Goal: Complete application form

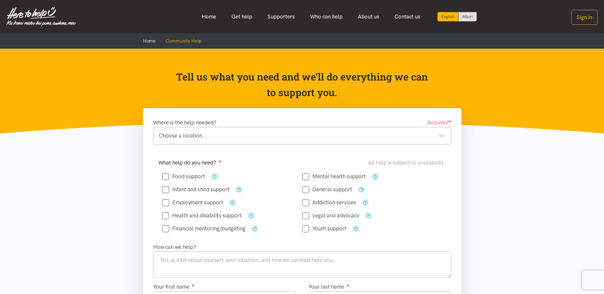
click at [441, 137] on div "Choose a location..." at bounding box center [302, 135] width 286 height 9
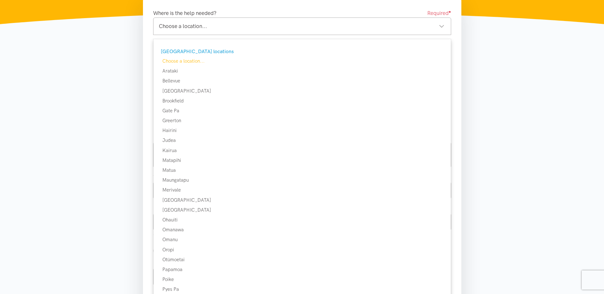
scroll to position [64, 0]
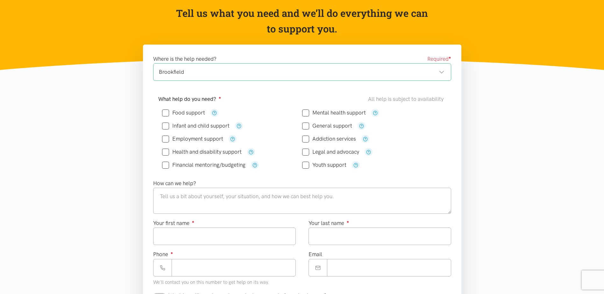
click at [165, 110] on input "Food support" at bounding box center [183, 112] width 43 height 5
checkbox input "true"
click at [164, 197] on textarea at bounding box center [302, 201] width 298 height 26
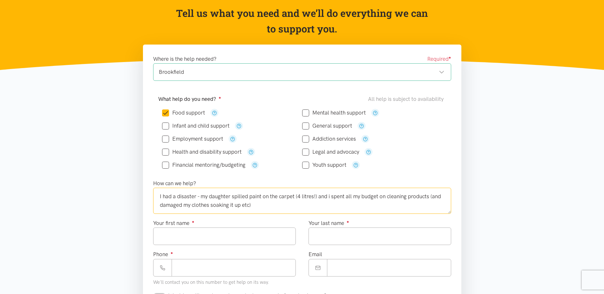
drag, startPoint x: 209, startPoint y: 205, endPoint x: 219, endPoint y: 202, distance: 10.4
click at [210, 205] on textarea "I had a disaster - my daughter spilled paint on the carpet (4 litres!) and i sp…" at bounding box center [302, 201] width 298 height 26
click at [285, 208] on textarea "I had a disaster - my daughter spilled paint on the carpet (4 litres!) and i sp…" at bounding box center [302, 201] width 298 height 26
drag, startPoint x: 274, startPoint y: 207, endPoint x: 333, endPoint y: 252, distance: 74.0
click at [274, 207] on textarea "I had a disaster - my daughter spilled paint on the carpet (4 litres!) and i sp…" at bounding box center [302, 201] width 298 height 26
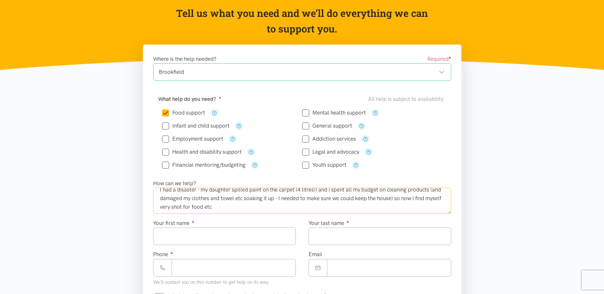
scroll to position [9, 0]
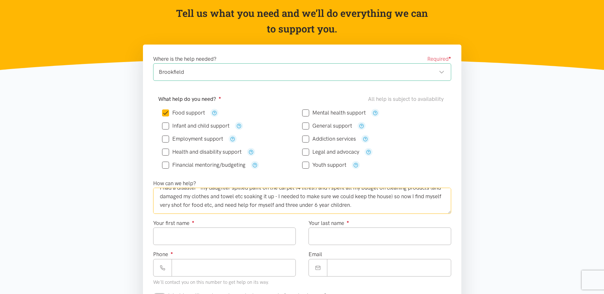
type textarea "I had a disaster - my daughter spilled paint on the carpet (4 litres!) and i sp…"
click at [167, 238] on input "Your first name ●" at bounding box center [224, 237] width 143 height 18
type input "******"
type input "*****"
click at [180, 271] on input "Phone ●" at bounding box center [234, 268] width 124 height 18
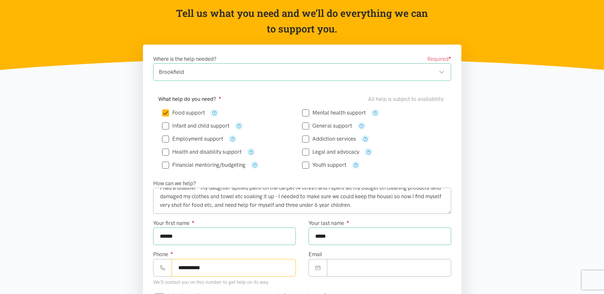
type input "**********"
click at [329, 265] on input "Email" at bounding box center [389, 268] width 124 height 18
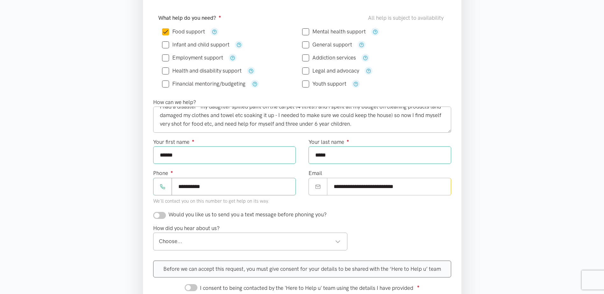
scroll to position [159, 0]
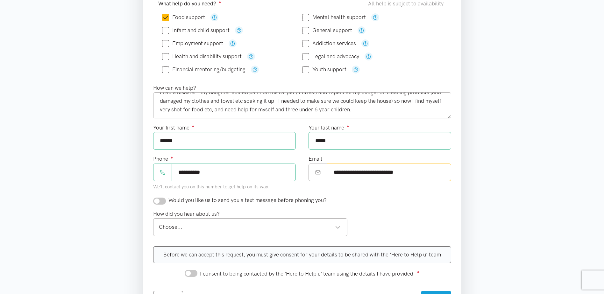
type input "**********"
click at [161, 200] on input "checkbox" at bounding box center [159, 201] width 13 height 7
checkbox input "true"
click at [193, 226] on div "Choose..." at bounding box center [250, 227] width 182 height 9
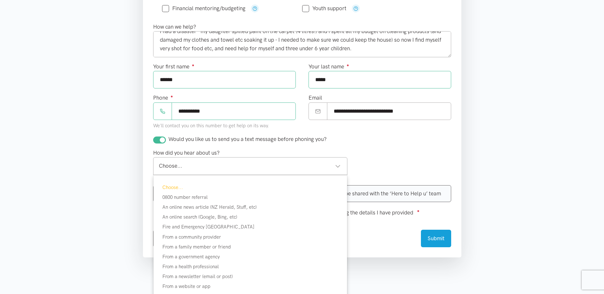
scroll to position [223, 0]
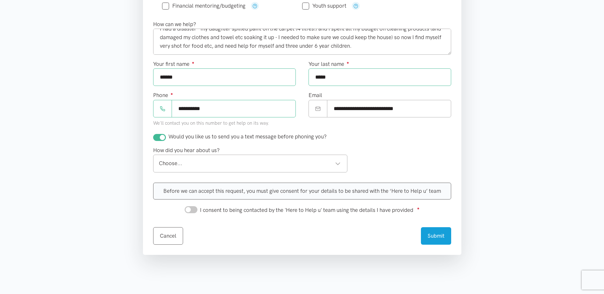
click at [381, 150] on div "How did you hear about us? Choose... Choose... Choose... 0800 number referral A…" at bounding box center [302, 161] width 311 height 31
click at [194, 164] on div "Choose..." at bounding box center [250, 163] width 182 height 9
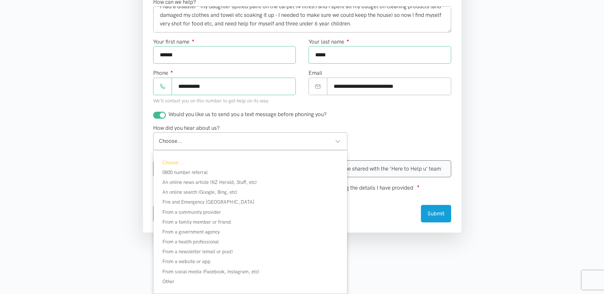
scroll to position [286, 0]
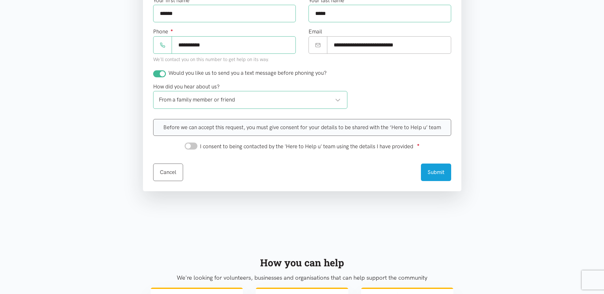
click at [193, 145] on input "I consent to being contacted by the 'Here to Help u' team using the details I h…" at bounding box center [191, 146] width 13 height 7
checkbox input "true"
click at [433, 168] on button "Submit" at bounding box center [436, 172] width 30 height 18
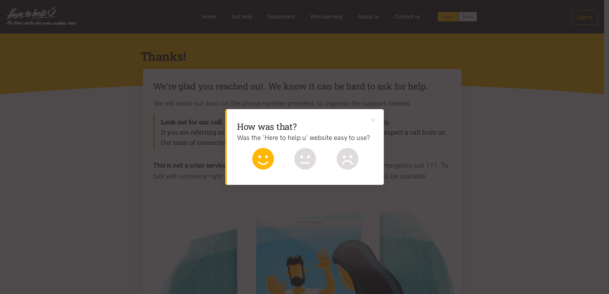
click at [264, 153] on icon at bounding box center [263, 159] width 22 height 22
